Goal: Ask a question

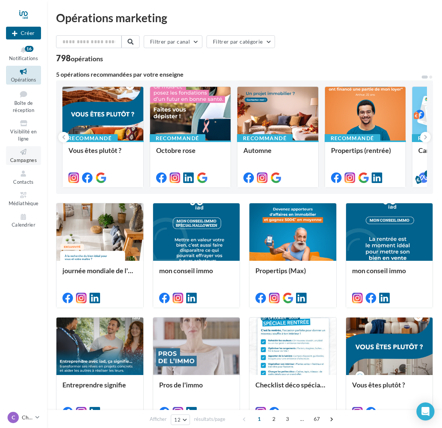
scroll to position [0, 0]
click at [24, 157] on span "Campagnes" at bounding box center [23, 160] width 27 height 6
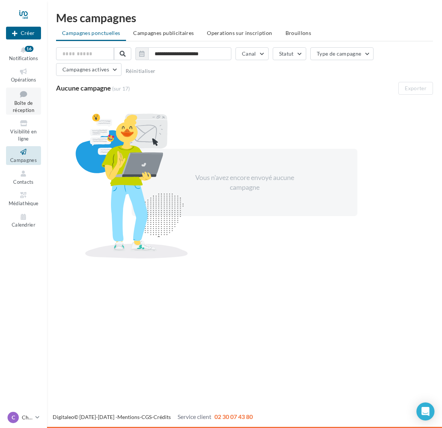
click at [26, 100] on span "Boîte de réception" at bounding box center [23, 106] width 21 height 13
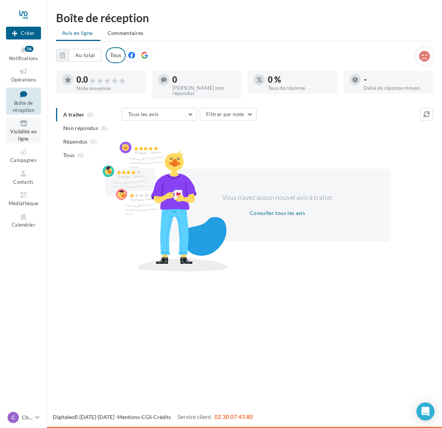
click at [24, 126] on link "Visibilité en ligne" at bounding box center [23, 131] width 35 height 26
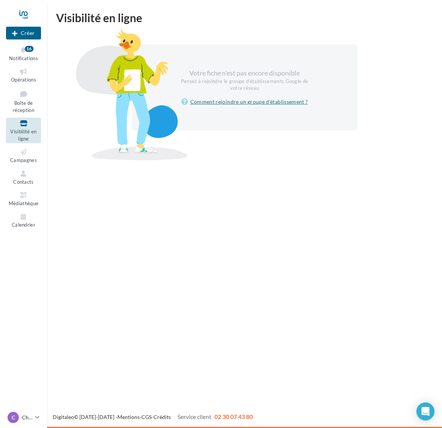
click at [262, 99] on link "Comment rejoindre un groupe d'établissement ?" at bounding box center [244, 101] width 127 height 9
click at [230, 100] on link "Comment rejoindre un groupe d'établissement ?" at bounding box center [244, 101] width 127 height 9
click at [237, 103] on link "Comment rejoindre un groupe d'établissement ?" at bounding box center [244, 101] width 127 height 9
